Goal: Obtain resource: Obtain resource

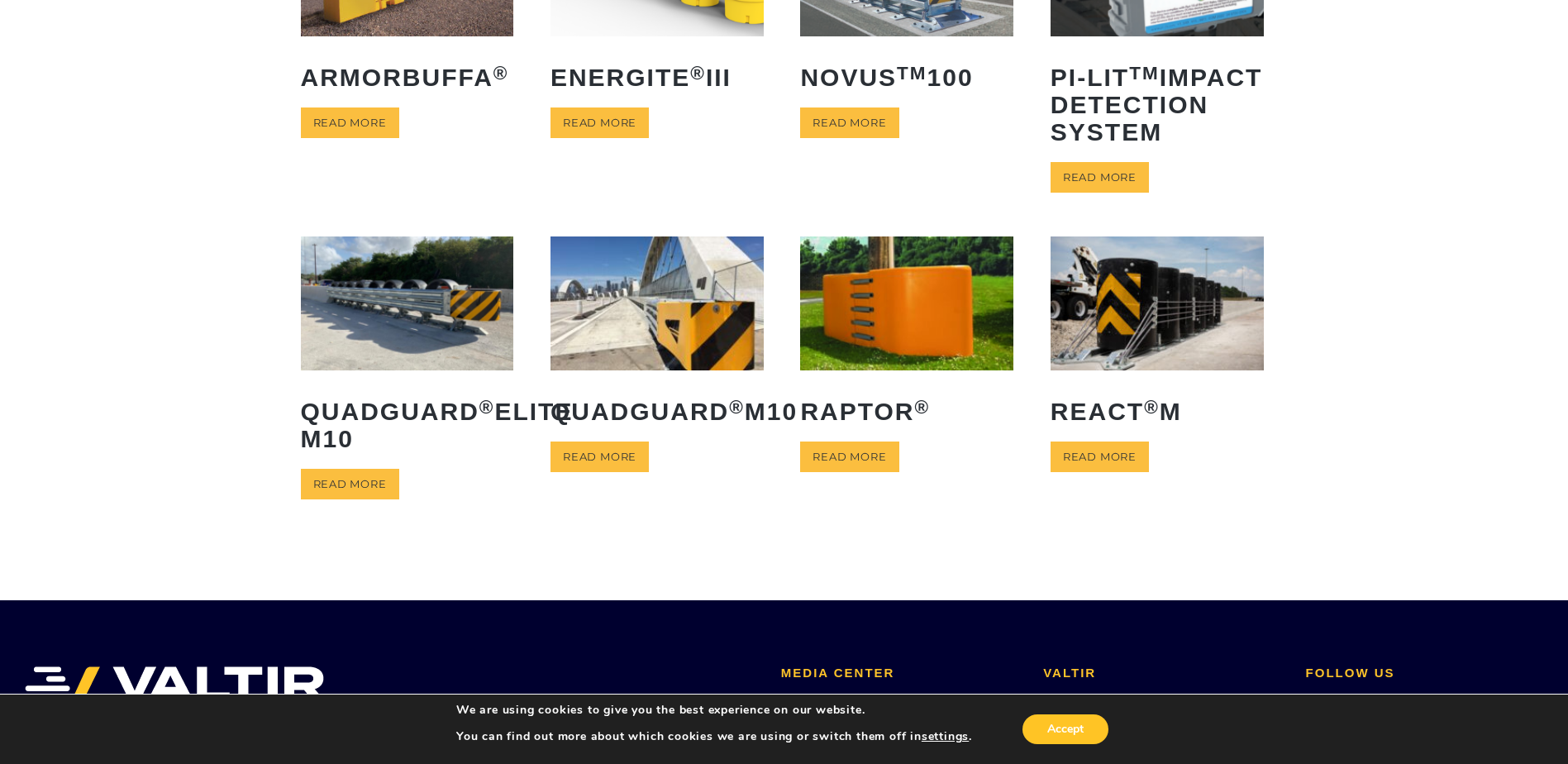
scroll to position [248, 0]
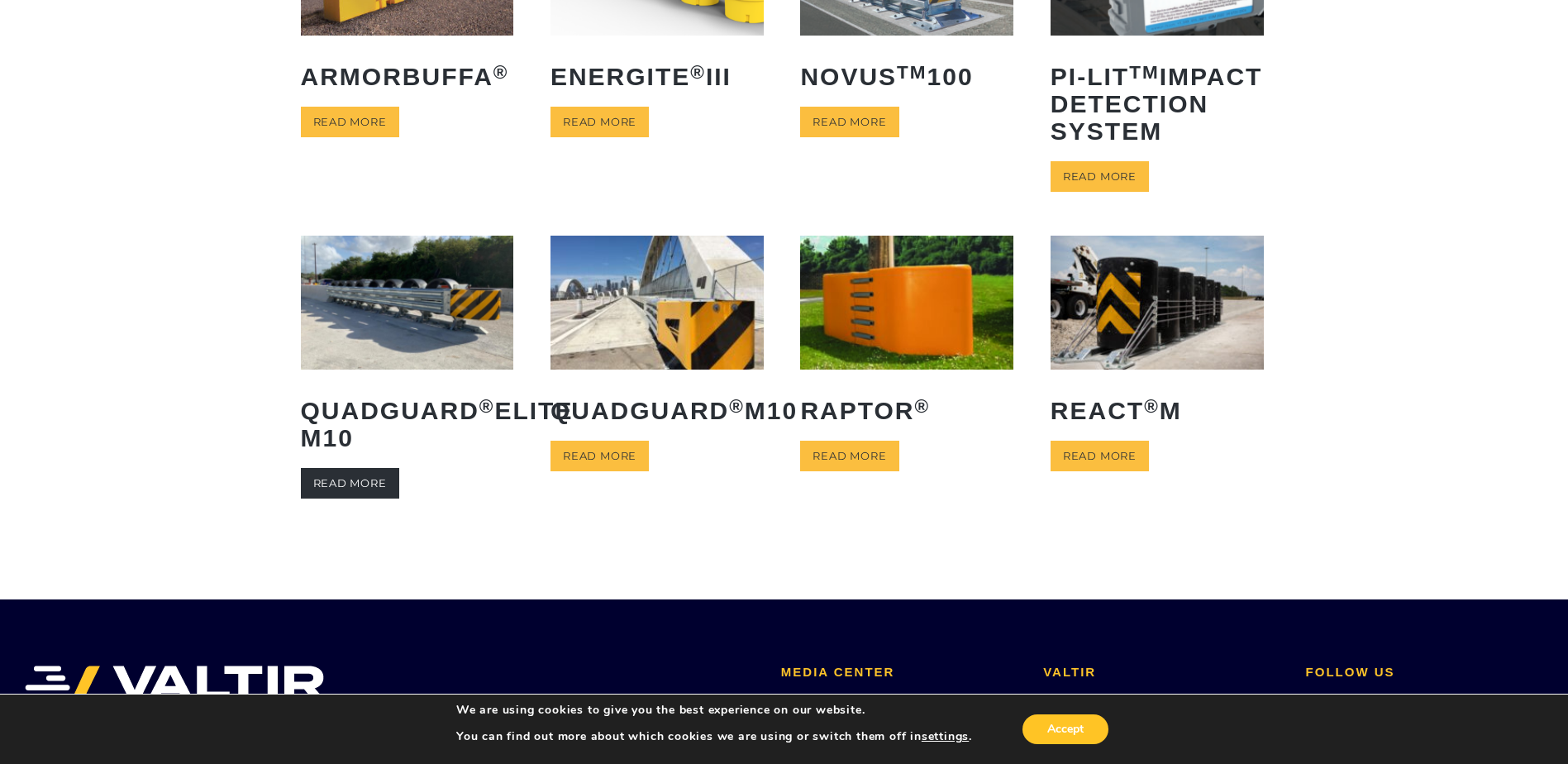
click at [338, 499] on link "Read more" at bounding box center [350, 483] width 98 height 31
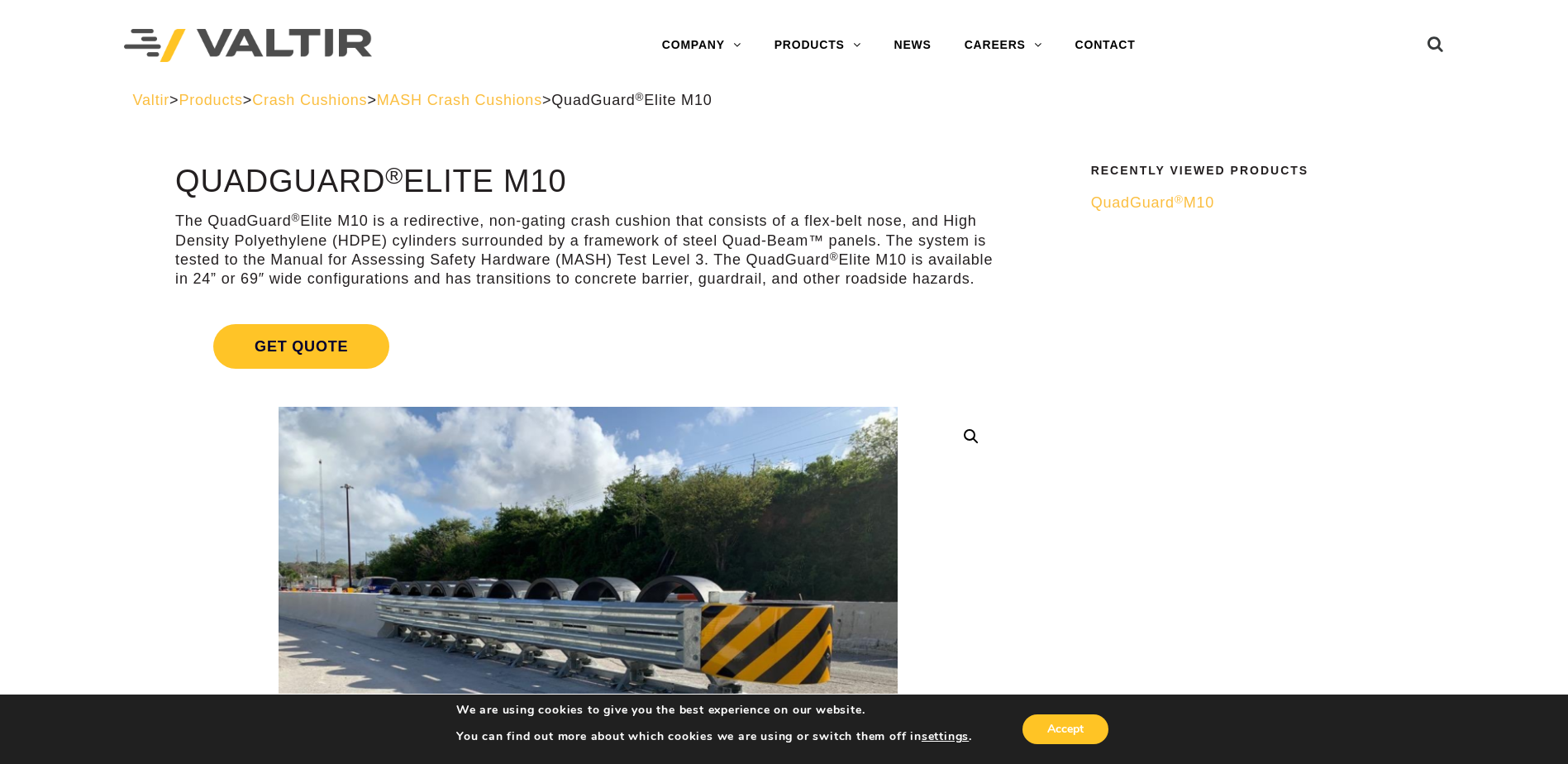
drag, startPoint x: 1111, startPoint y: 202, endPoint x: 920, endPoint y: 264, distance: 200.8
click at [1111, 202] on span "QuadGuard ® M10" at bounding box center [1153, 202] width 123 height 17
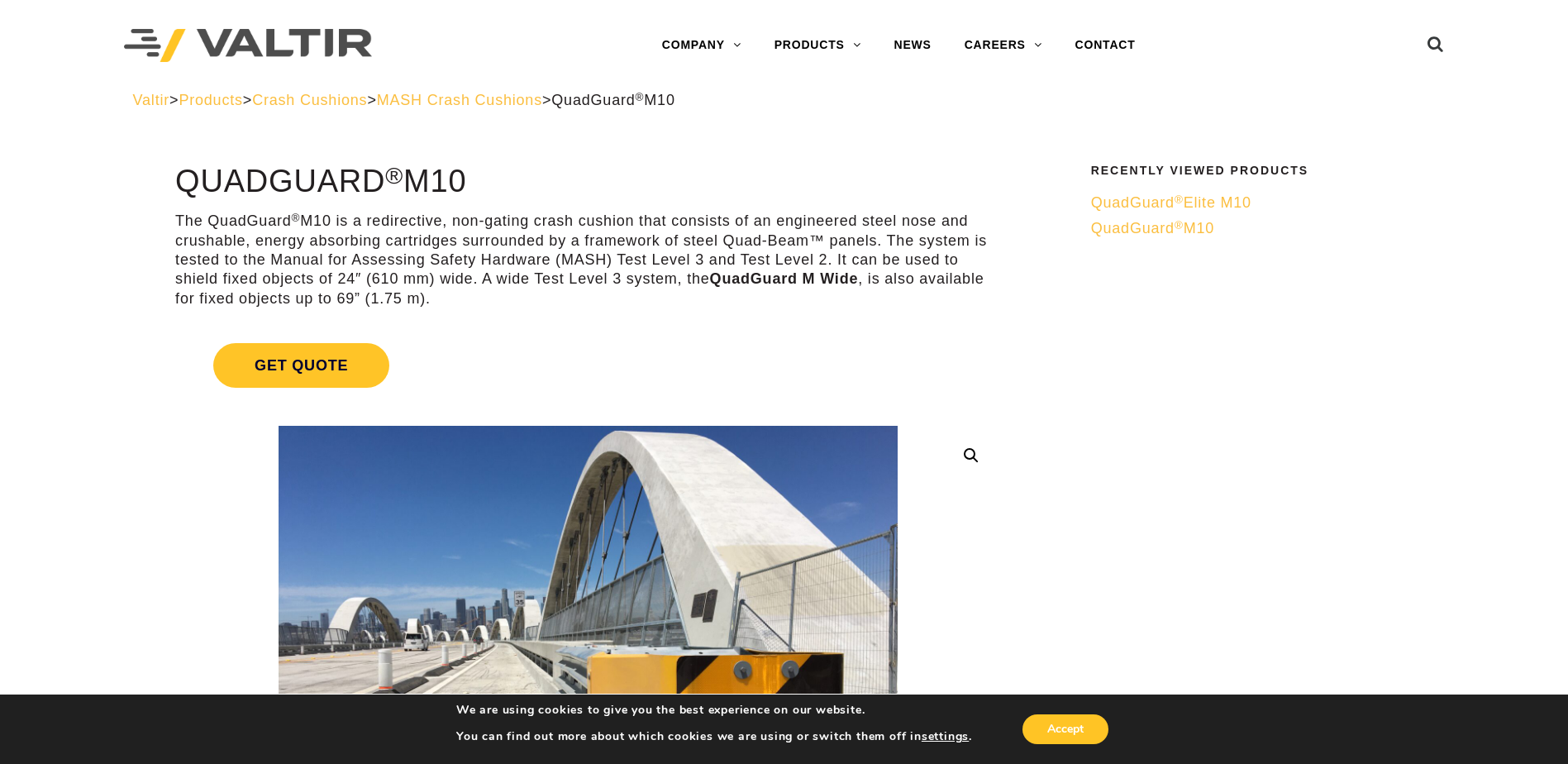
click at [1256, 194] on link "QuadGuard ® Elite M10" at bounding box center [1258, 202] width 334 height 19
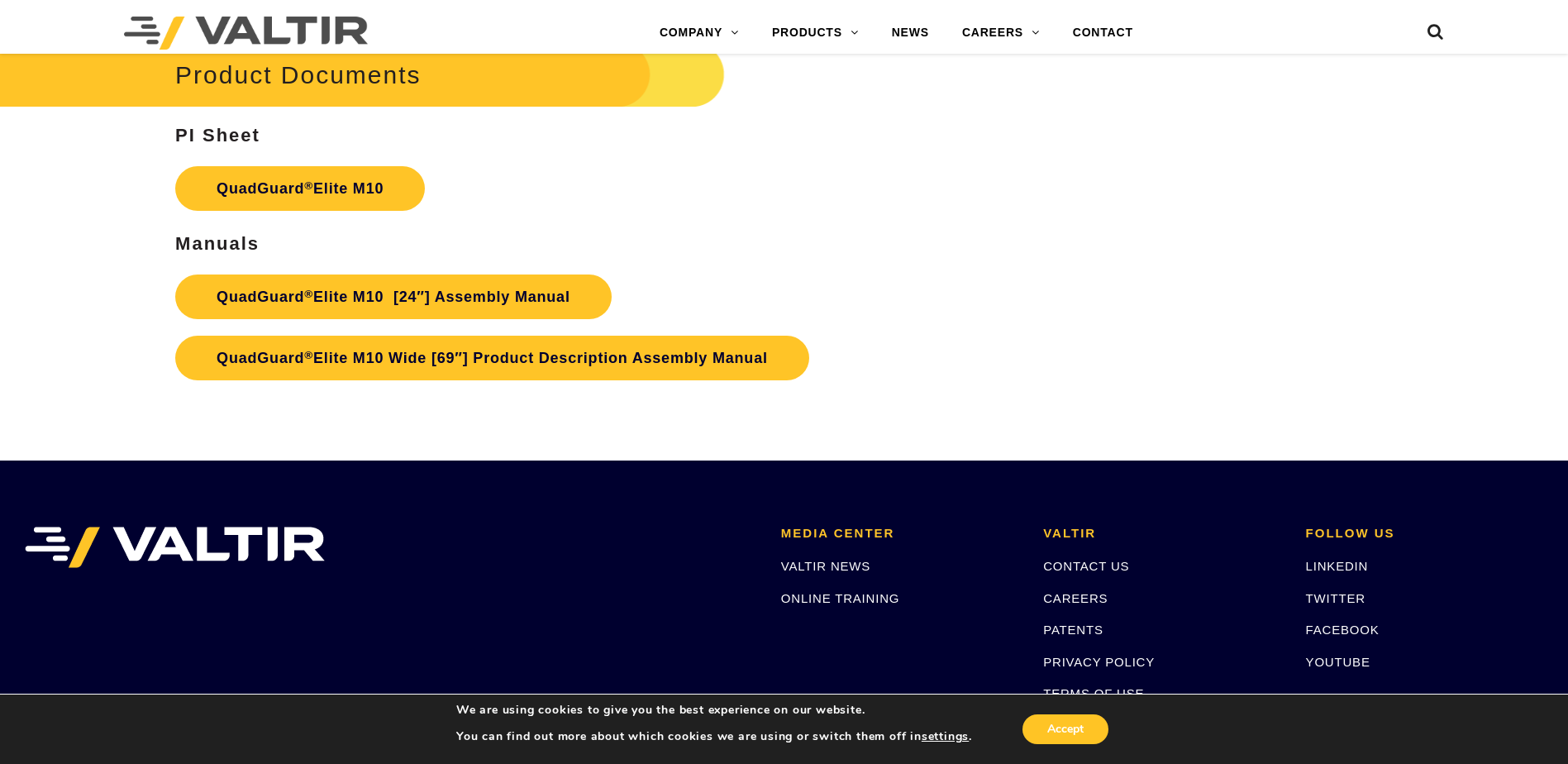
scroll to position [8584, 0]
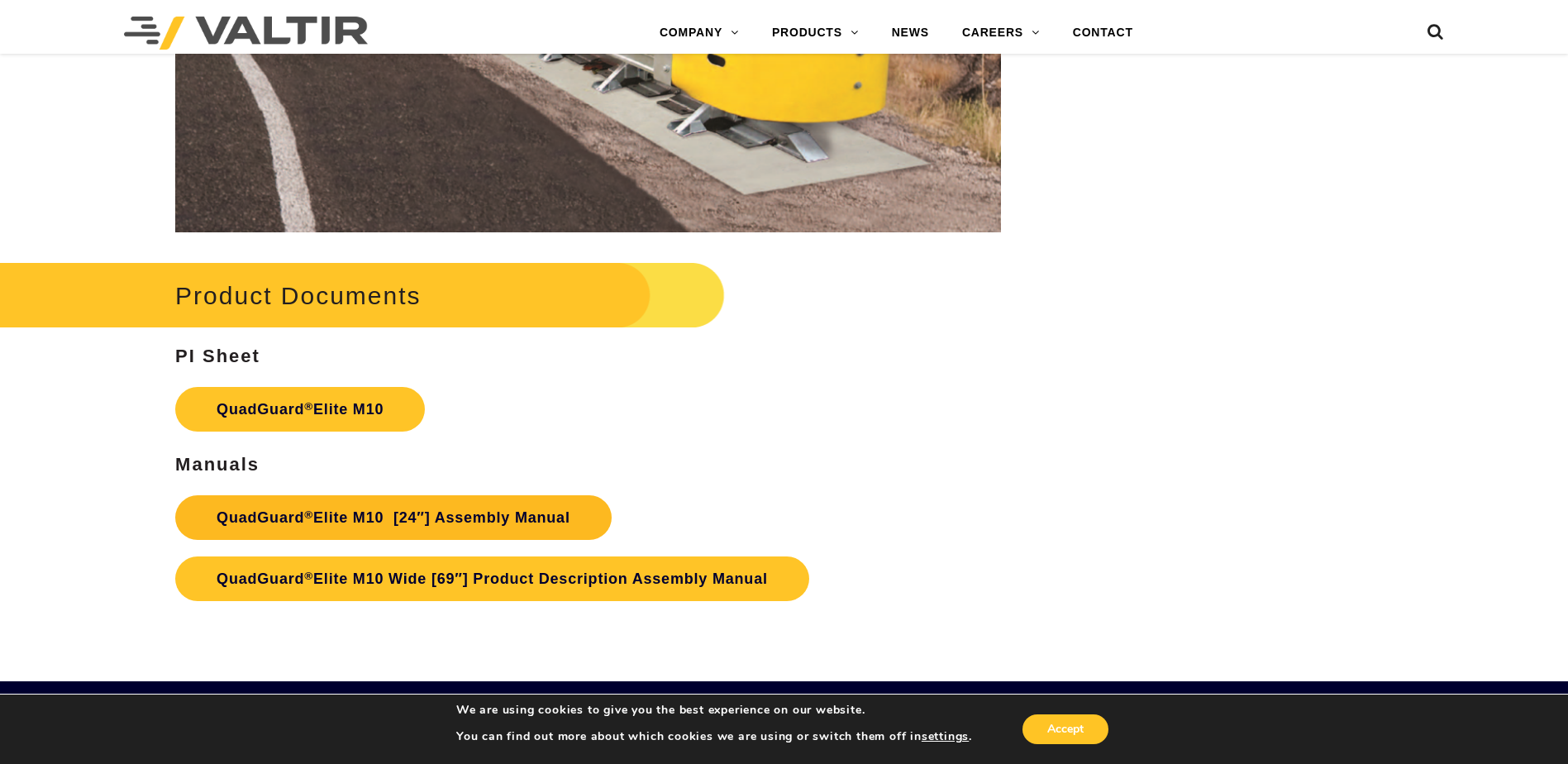
click at [351, 511] on link "QuadGuard ® Elite M10 [24″] Assembly Manual" at bounding box center [393, 518] width 437 height 44
